Goal: Task Accomplishment & Management: Complete application form

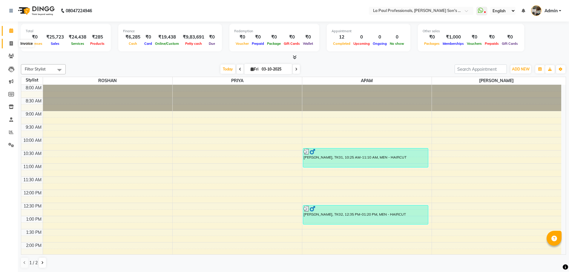
click at [10, 44] on icon at bounding box center [11, 43] width 3 height 4
select select "6271"
select select "service"
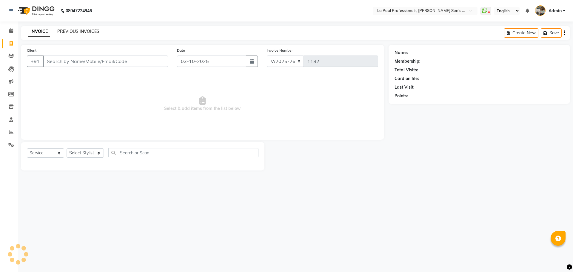
click at [87, 31] on link "PREVIOUS INVOICES" at bounding box center [78, 31] width 42 height 5
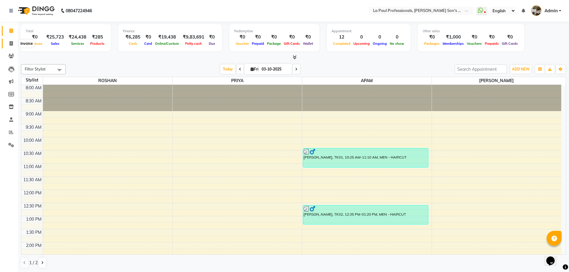
click at [10, 44] on icon at bounding box center [11, 43] width 3 height 4
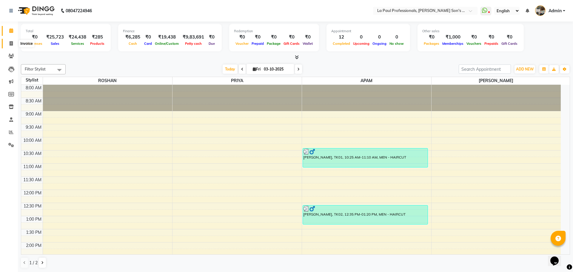
select select "6271"
select select "service"
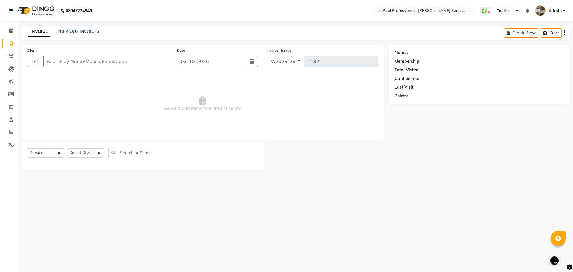
click at [112, 64] on input "Client" at bounding box center [105, 61] width 125 height 11
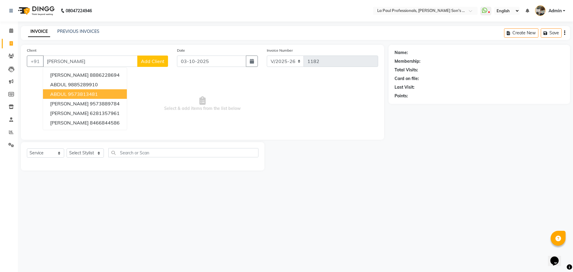
click at [95, 93] on ngb-highlight "9573813481" at bounding box center [83, 94] width 30 height 6
type input "9573813481"
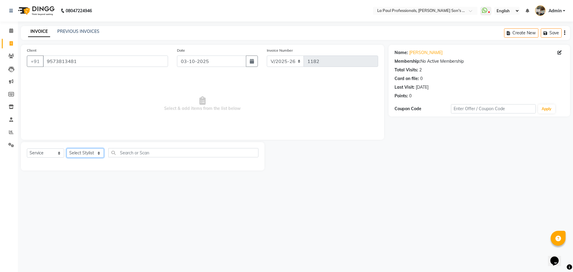
click at [100, 154] on select "Select Stylist APAM IVA GAGAN PRIYA ROSHAN SANJU SASA SONU" at bounding box center [85, 152] width 37 height 9
select select "85209"
click at [67, 148] on select "Select Stylist APAM IVA GAGAN PRIYA ROSHAN SANJU SASA SONU" at bounding box center [85, 152] width 37 height 9
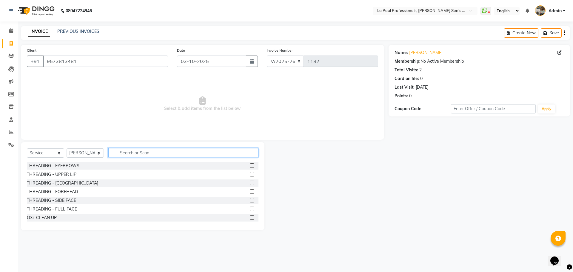
click at [178, 152] on input "text" at bounding box center [183, 152] width 150 height 9
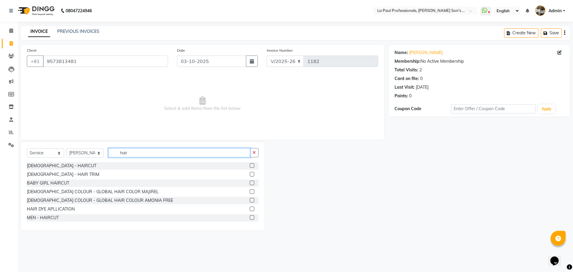
type input "hair"
click at [250, 217] on label at bounding box center [252, 217] width 4 height 4
click at [250, 217] on input "checkbox" at bounding box center [252, 218] width 4 height 4
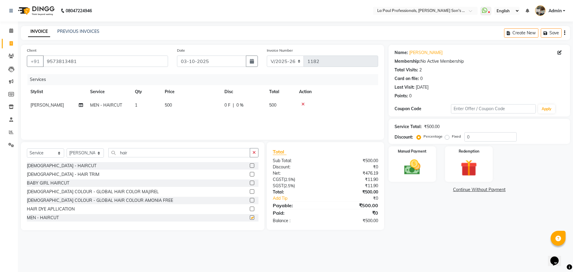
checkbox input "false"
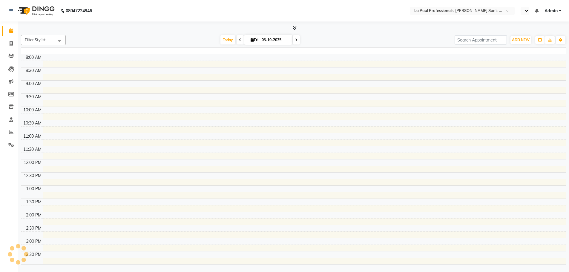
select select "en"
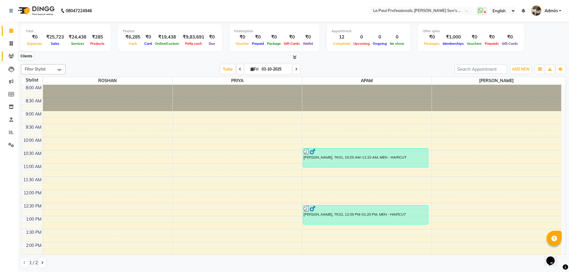
click at [13, 56] on icon at bounding box center [11, 56] width 6 height 4
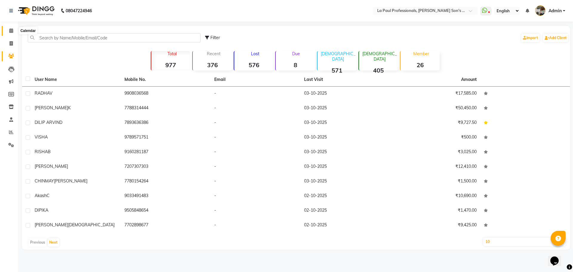
click at [12, 31] on icon at bounding box center [11, 30] width 4 height 4
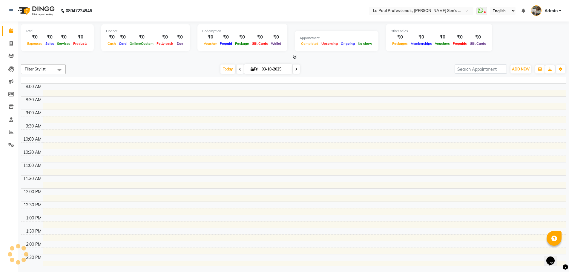
scroll to position [187, 0]
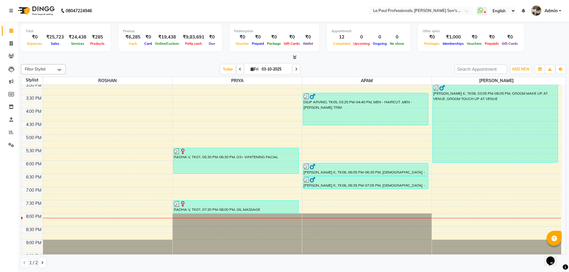
click at [296, 68] on icon at bounding box center [296, 69] width 2 height 4
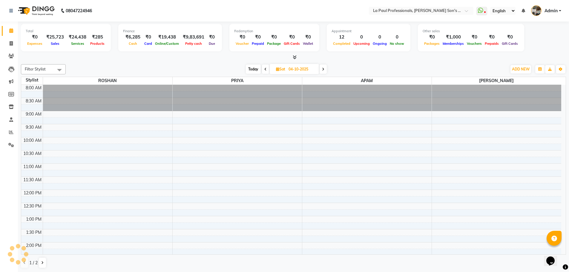
scroll to position [198, 0]
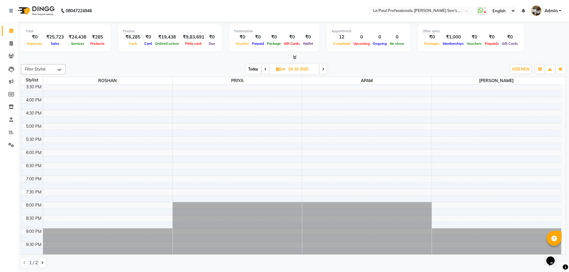
click at [323, 69] on icon at bounding box center [323, 69] width 2 height 4
type input "05-10-2025"
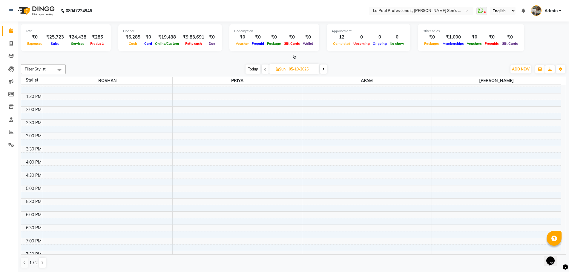
scroll to position [79, 0]
click at [318, 119] on div "8:00 AM 8:30 AM 9:00 AM 9:30 AM 10:00 AM 10:30 AM 11:00 AM 11:30 AM 12:00 PM 12…" at bounding box center [291, 190] width 540 height 368
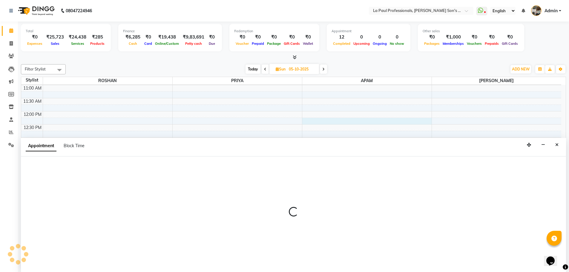
scroll to position [0, 0]
select select "48213"
select select "tentative"
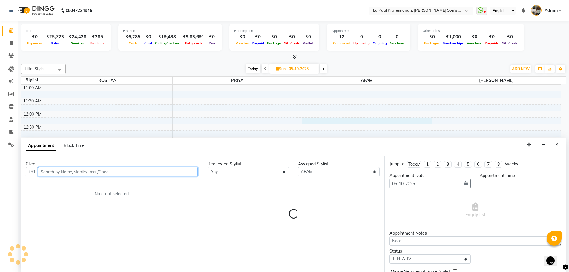
select select "735"
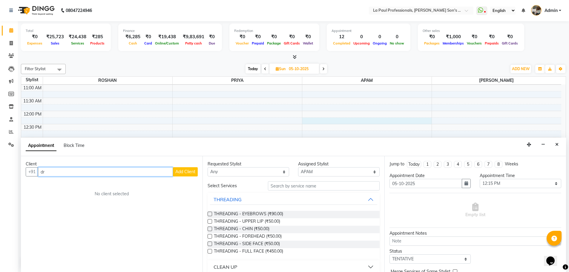
type input "d"
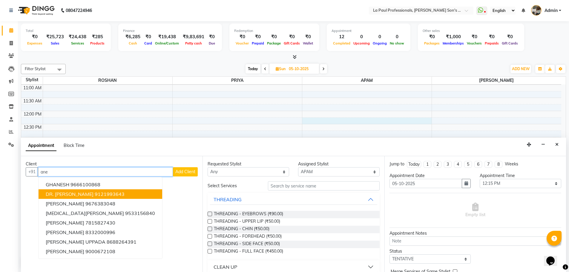
click at [66, 195] on span "DR. ANEESHA VANGABANDU" at bounding box center [70, 194] width 48 height 6
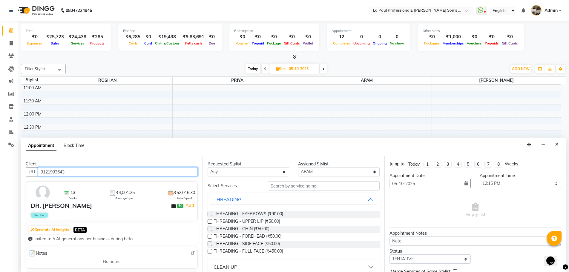
type input "9121993643"
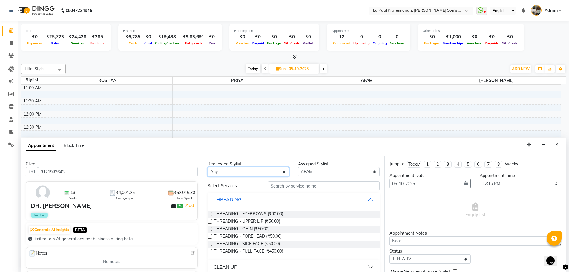
click at [255, 171] on select "Any APAM IVA GAGAN PRIYA ROSHAN SANJU SASA SONU" at bounding box center [249, 171] width 82 height 9
select select "48213"
click at [208, 167] on select "Any APAM IVA GAGAN PRIYA ROSHAN SANJU SASA SONU" at bounding box center [249, 171] width 82 height 9
click at [318, 188] on input "text" at bounding box center [324, 185] width 112 height 9
click at [227, 187] on div "Select Services" at bounding box center [233, 186] width 60 height 6
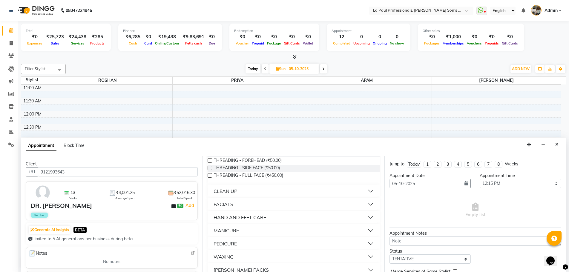
scroll to position [23, 0]
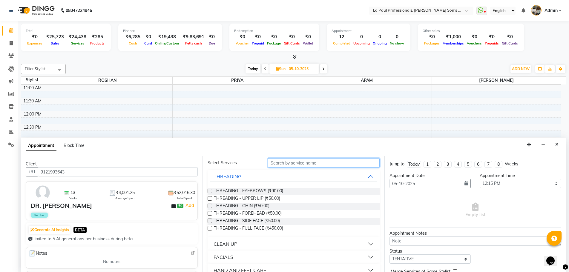
click at [344, 163] on input "text" at bounding box center [324, 162] width 112 height 9
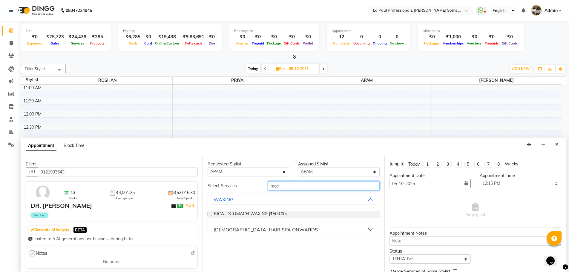
scroll to position [0, 0]
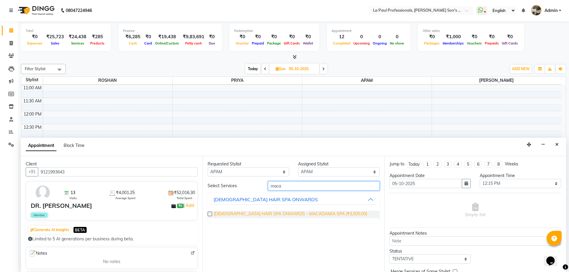
type input "maca"
click at [265, 215] on span "FEMALE HAIR SPA ONWARDS - MACADAMIA SPA (₹3,500.00)" at bounding box center [290, 214] width 153 height 7
checkbox input "false"
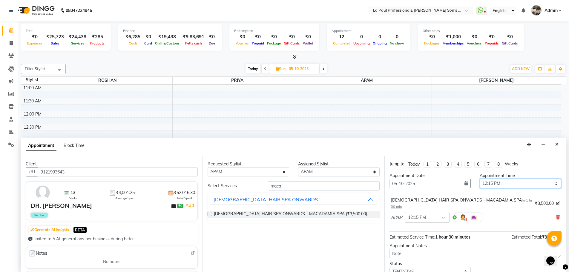
click at [510, 184] on select "Select 09:00 AM 09:15 AM 09:30 AM 09:45 AM 10:00 AM 10:15 AM 10:30 AM 10:45 AM …" at bounding box center [521, 183] width 82 height 9
select select "705"
click at [480, 179] on select "Select 09:00 AM 09:15 AM 09:30 AM 09:45 AM 10:00 AM 10:15 AM 10:30 AM 10:45 AM …" at bounding box center [521, 183] width 82 height 9
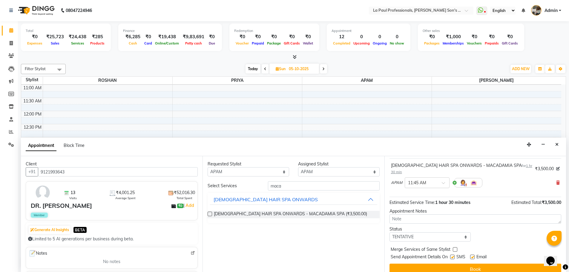
scroll to position [36, 0]
click at [434, 231] on select "Select TENTATIVE CONFIRM UPCOMING" at bounding box center [430, 235] width 82 height 9
select select "confirm booking"
click at [389, 231] on select "Select TENTATIVE CONFIRM UPCOMING" at bounding box center [430, 235] width 82 height 9
click at [472, 263] on button "Book" at bounding box center [475, 268] width 172 height 11
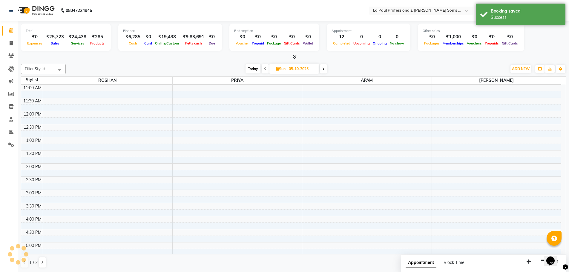
scroll to position [0, 0]
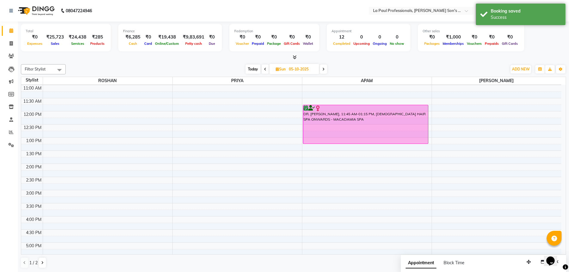
click at [265, 68] on icon at bounding box center [265, 69] width 2 height 4
type input "04-10-2025"
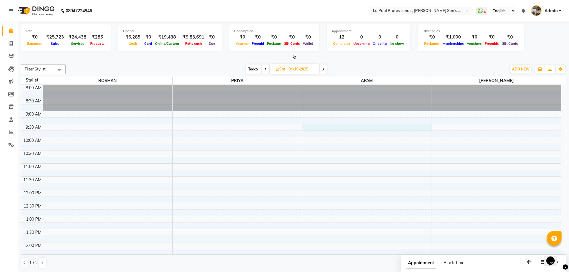
click at [322, 129] on div "8:00 AM 8:30 AM 9:00 AM 9:30 AM 10:00 AM 10:30 AM 11:00 AM 11:30 AM 12:00 PM 12…" at bounding box center [291, 269] width 540 height 368
select select "48213"
select select "tentative"
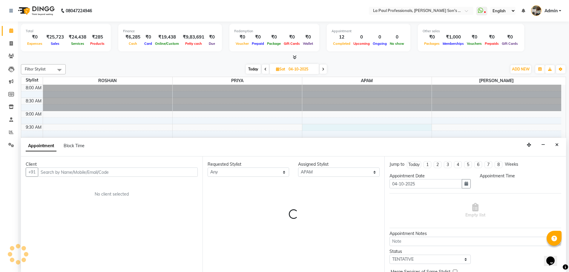
scroll to position [0, 0]
select select "570"
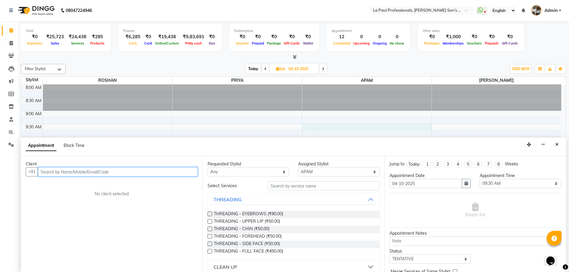
click at [89, 171] on input "text" at bounding box center [118, 171] width 160 height 9
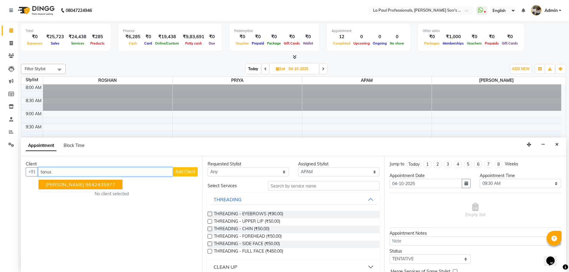
click at [93, 186] on ngb-highlight "9642435977" at bounding box center [100, 185] width 30 height 6
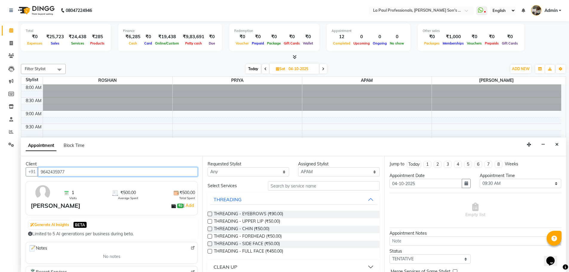
type input "9642435977"
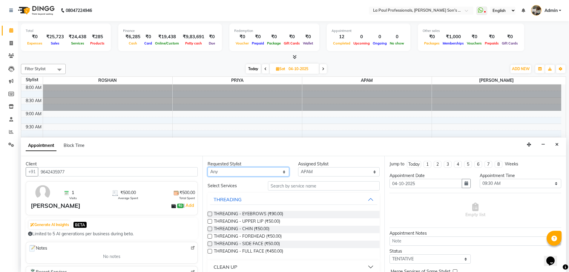
click at [239, 172] on select "Any APAM IVA GAGAN PRIYA ROSHAN SANJU SASA SONU" at bounding box center [249, 171] width 82 height 9
select select "48213"
click at [208, 167] on select "Any APAM IVA GAGAN PRIYA ROSHAN SANJU SASA SONU" at bounding box center [249, 171] width 82 height 9
click at [332, 187] on input "text" at bounding box center [324, 185] width 112 height 9
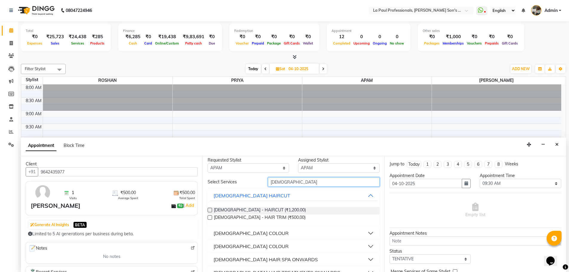
scroll to position [0, 0]
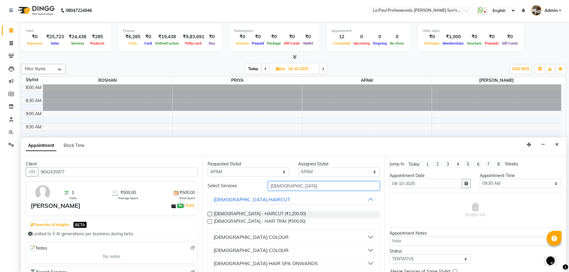
click at [312, 184] on input "male" at bounding box center [324, 185] width 112 height 9
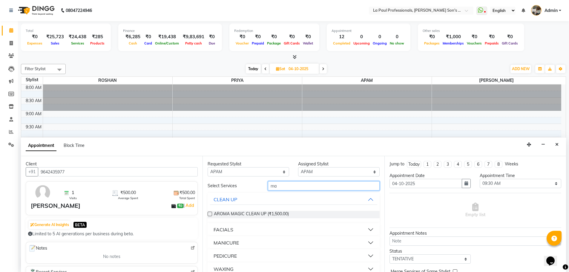
type input "m"
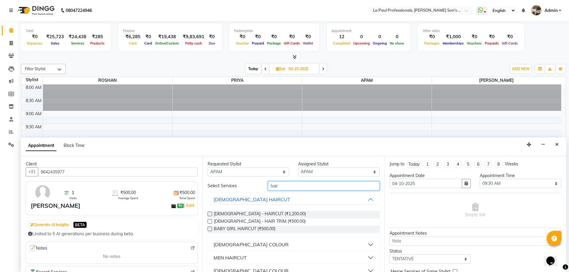
type input "hair"
click at [233, 257] on div "MEN HAIRCUT" at bounding box center [230, 257] width 33 height 7
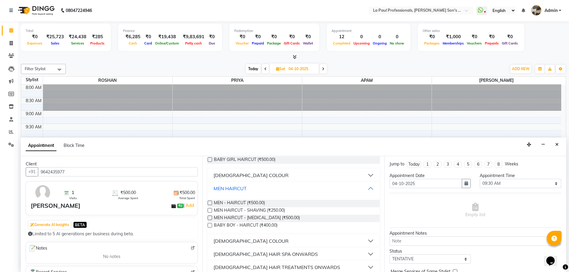
scroll to position [90, 0]
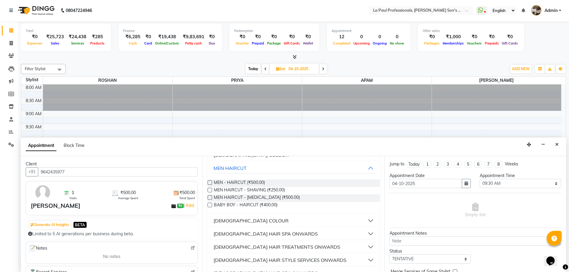
click at [209, 182] on label at bounding box center [210, 182] width 4 height 4
click at [209, 182] on input "checkbox" at bounding box center [210, 183] width 4 height 4
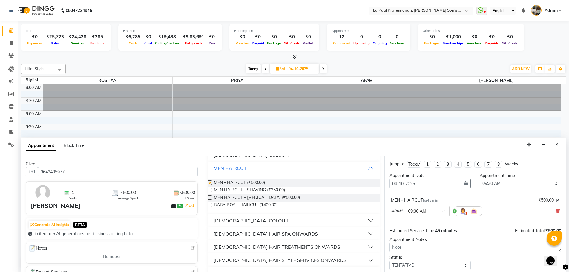
checkbox input "false"
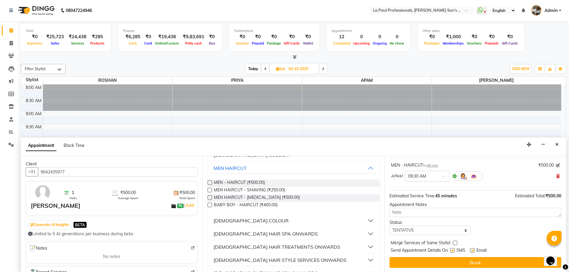
scroll to position [36, 0]
click at [438, 232] on select "Select TENTATIVE CONFIRM UPCOMING" at bounding box center [430, 229] width 82 height 9
select select "confirm booking"
click at [389, 225] on select "Select TENTATIVE CONFIRM UPCOMING" at bounding box center [430, 229] width 82 height 9
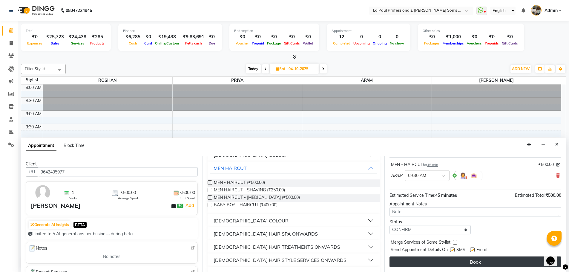
click at [476, 262] on button "Book" at bounding box center [475, 262] width 172 height 11
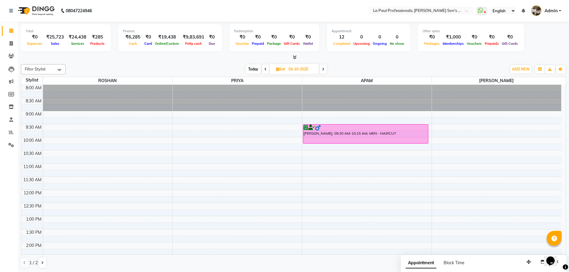
scroll to position [90, 0]
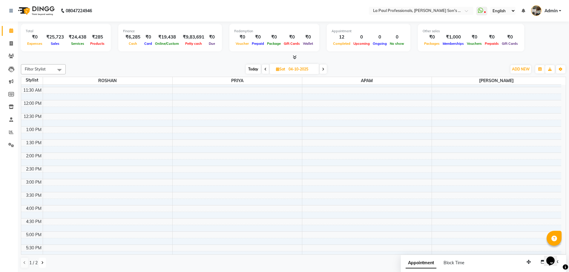
click at [42, 263] on icon at bounding box center [42, 263] width 2 height 4
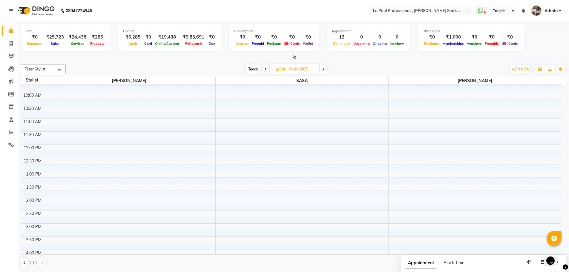
scroll to position [0, 0]
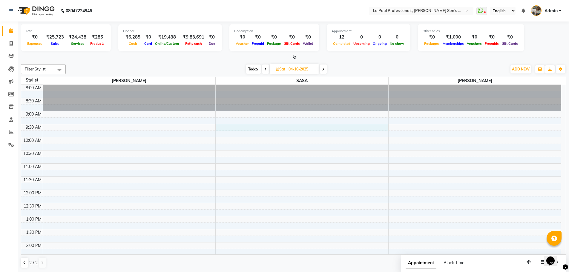
click at [247, 126] on div "8:00 AM 8:30 AM 9:00 AM 9:30 AM 10:00 AM 10:30 AM 11:00 AM 11:30 AM 12:00 PM 12…" at bounding box center [291, 269] width 540 height 368
select select "48214"
select select "570"
select select "tentative"
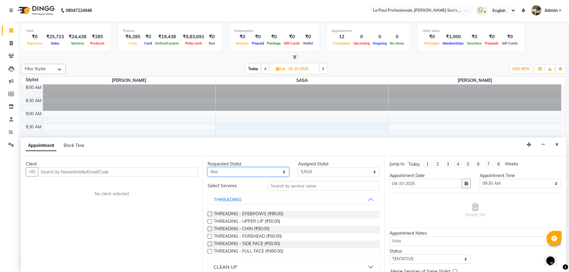
click at [236, 171] on select "Any APAM IVA GAGAN PRIYA ROSHAN SANJU SASA SONU" at bounding box center [249, 171] width 82 height 9
select select "48214"
click at [208, 167] on select "Any APAM IVA GAGAN PRIYA ROSHAN SANJU SASA SONU" at bounding box center [249, 171] width 82 height 9
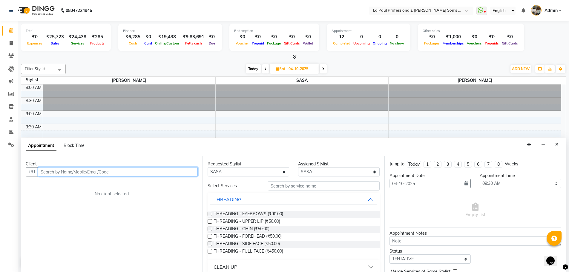
click at [151, 173] on input "text" at bounding box center [118, 171] width 160 height 9
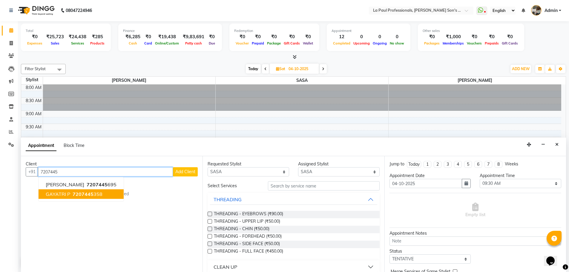
click at [89, 197] on button "GAYATRI P 7207445 358" at bounding box center [81, 194] width 85 height 10
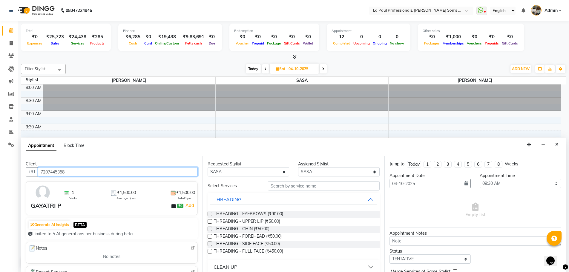
type input "7207445358"
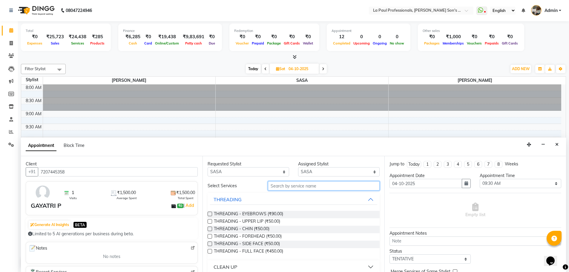
click at [314, 185] on input "text" at bounding box center [324, 185] width 112 height 9
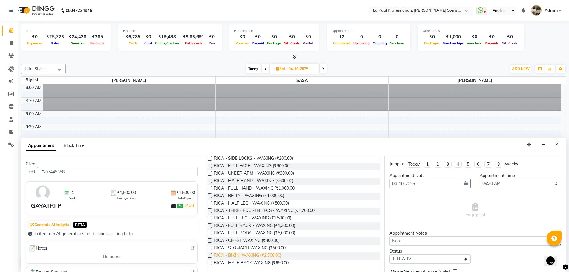
scroll to position [83, 0]
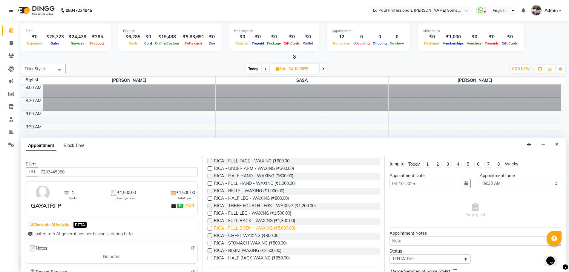
type input "rica"
click at [283, 229] on span "RICA - FULL BODY - WAXING (₹5,000.00)" at bounding box center [254, 228] width 81 height 7
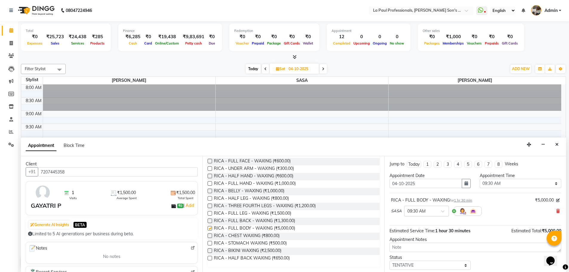
checkbox input "false"
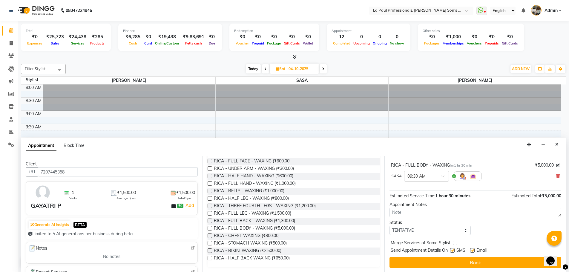
scroll to position [36, 0]
click at [451, 231] on select "Select TENTATIVE CONFIRM UPCOMING" at bounding box center [430, 229] width 82 height 9
select select "confirm booking"
click at [389, 225] on select "Select TENTATIVE CONFIRM UPCOMING" at bounding box center [430, 229] width 82 height 9
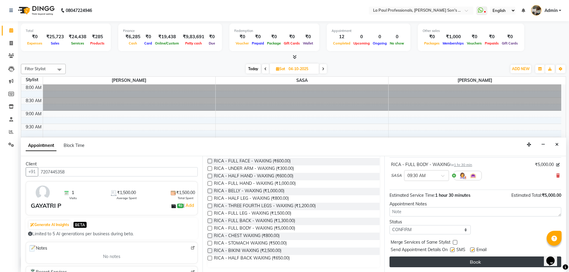
click at [485, 265] on button "Book" at bounding box center [475, 262] width 172 height 11
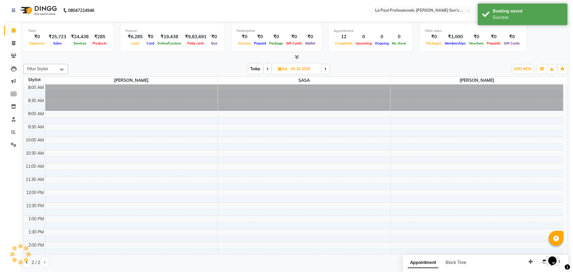
scroll to position [0, 0]
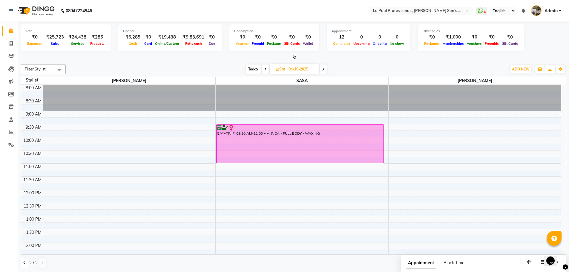
click at [25, 263] on icon at bounding box center [24, 263] width 2 height 4
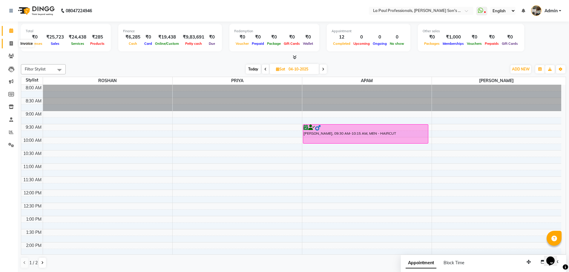
click at [10, 43] on icon at bounding box center [11, 43] width 3 height 4
select select "service"
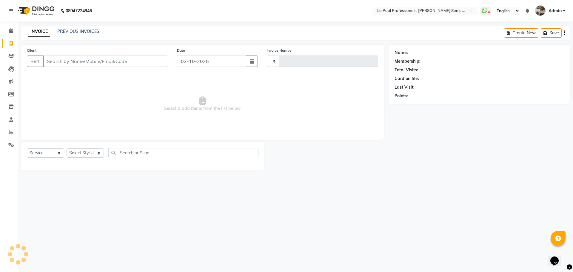
type input "1182"
select select "6271"
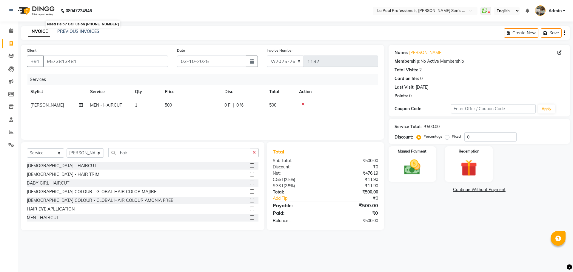
select select "6271"
select select "service"
select select "85209"
click at [42, 152] on select "Select Service Product Membership Package Voucher Prepaid Gift Card" at bounding box center [45, 152] width 37 height 9
select select "product"
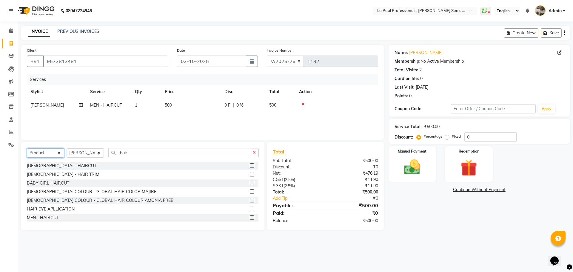
click at [27, 148] on select "Select Service Product Membership Package Voucher Prepaid Gift Card" at bounding box center [45, 152] width 37 height 9
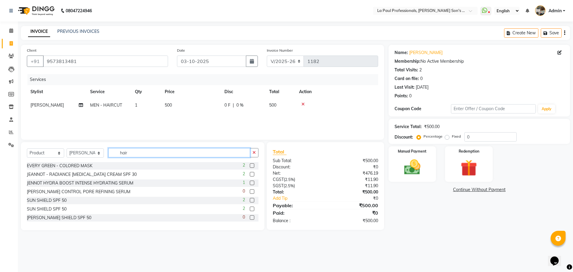
click at [151, 153] on input "hair" at bounding box center [179, 152] width 142 height 9
type input "h"
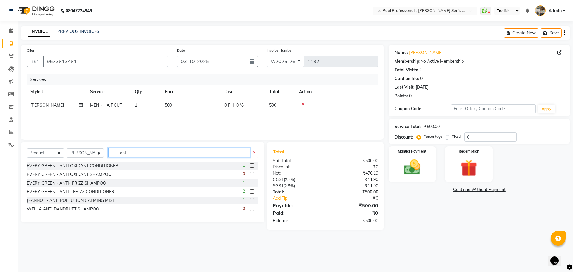
type input "anti"
click at [251, 182] on label at bounding box center [252, 183] width 4 height 4
click at [251, 182] on input "checkbox" at bounding box center [252, 183] width 4 height 4
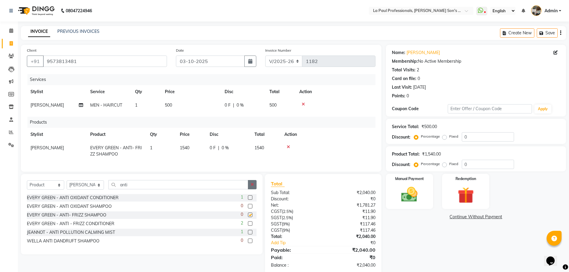
checkbox input "false"
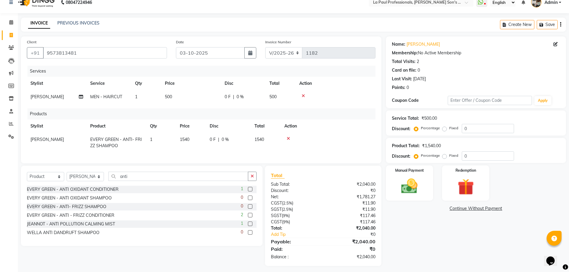
scroll to position [16, 0]
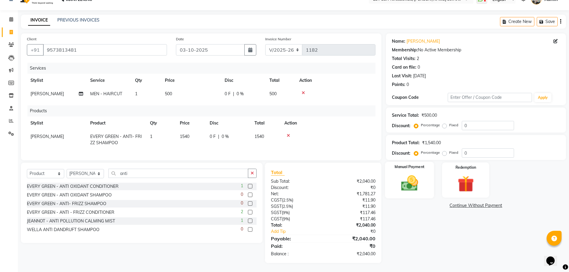
click at [415, 181] on img at bounding box center [409, 182] width 27 height 19
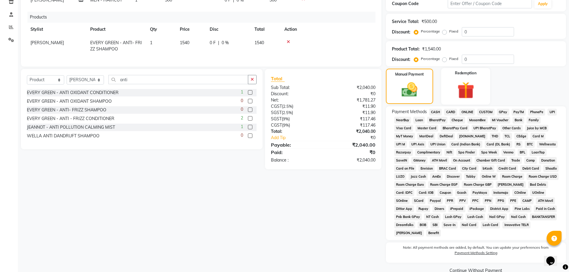
scroll to position [105, 0]
click at [472, 111] on span "ONLINE" at bounding box center [467, 111] width 16 height 7
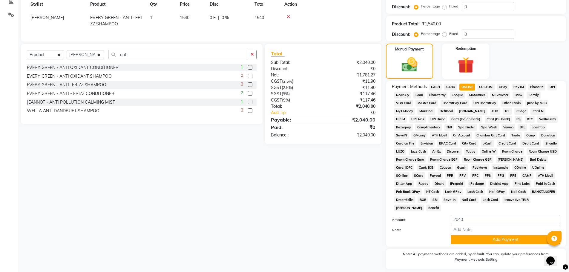
scroll to position [149, 0]
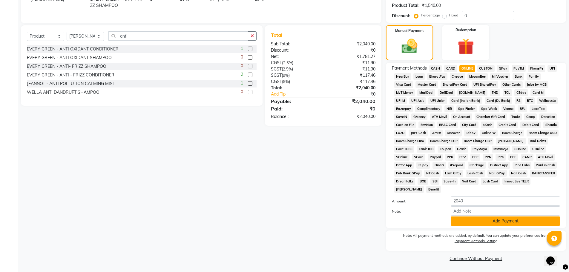
click at [509, 222] on button "Add Payment" at bounding box center [505, 220] width 109 height 9
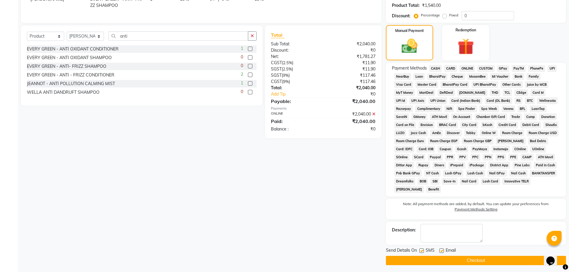
click at [506, 257] on button "Checkout" at bounding box center [476, 260] width 180 height 9
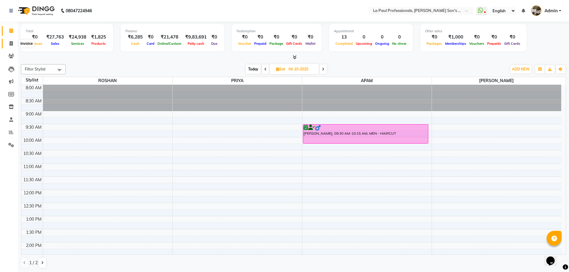
click at [11, 43] on icon at bounding box center [11, 43] width 3 height 4
select select "service"
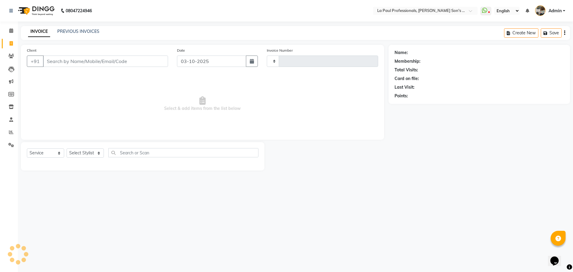
type input "1183"
select select "6271"
click at [67, 32] on link "PREVIOUS INVOICES" at bounding box center [78, 31] width 42 height 5
